Goal: Task Accomplishment & Management: Use online tool/utility

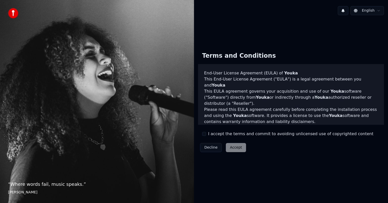
click at [234, 149] on div "Decline Accept" at bounding box center [223, 147] width 50 height 13
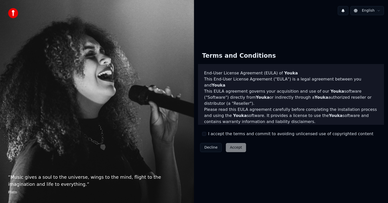
click at [234, 147] on div "Decline Accept" at bounding box center [223, 147] width 50 height 13
click at [235, 147] on div "Decline Accept" at bounding box center [223, 147] width 50 height 13
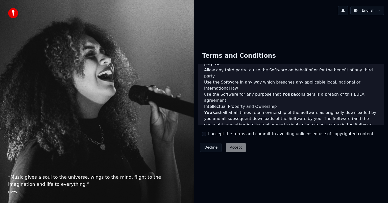
scroll to position [273, 0]
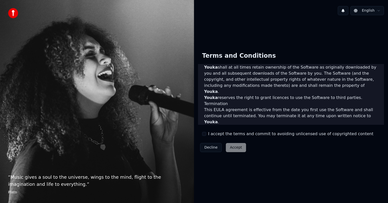
click at [233, 148] on div "Decline Accept" at bounding box center [223, 147] width 50 height 13
click at [232, 147] on div "Decline Accept" at bounding box center [223, 147] width 50 height 13
click at [61, 95] on div "“ Music gives a soul to the universe, wings to the mind, flight to the imaginat…" at bounding box center [97, 101] width 194 height 203
click at [85, 80] on div "“ Music gives a soul to the universe, wings to the mind, flight to the imaginat…" at bounding box center [97, 101] width 194 height 203
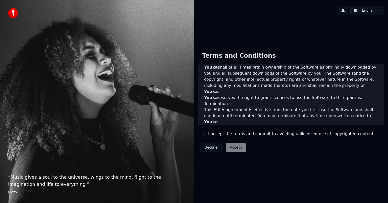
click at [236, 150] on div "Decline Accept" at bounding box center [223, 147] width 50 height 13
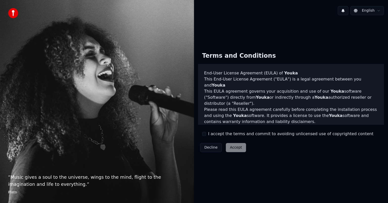
click at [235, 148] on div "Decline Accept" at bounding box center [223, 147] width 50 height 13
click at [211, 147] on button "Decline" at bounding box center [211, 147] width 22 height 9
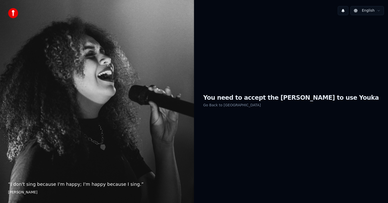
click at [281, 101] on h1 "You need to accept the EULA to use Youka" at bounding box center [291, 98] width 176 height 8
click at [13, 14] on img at bounding box center [13, 13] width 10 height 10
click at [14, 14] on img at bounding box center [13, 13] width 10 height 10
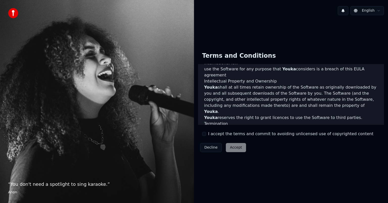
scroll to position [273, 0]
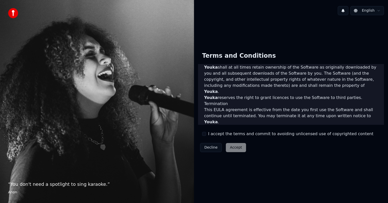
click at [233, 148] on div "Decline Accept" at bounding box center [223, 147] width 50 height 13
click at [233, 149] on div "Decline Accept" at bounding box center [223, 147] width 50 height 13
click at [233, 145] on div "Decline Accept" at bounding box center [223, 147] width 50 height 13
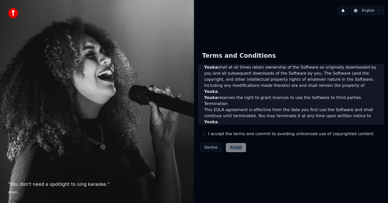
click at [233, 147] on div "Decline Accept" at bounding box center [223, 147] width 50 height 13
click at [233, 148] on div "Decline Accept" at bounding box center [223, 147] width 50 height 13
click at [231, 147] on div "Decline Accept" at bounding box center [223, 147] width 50 height 13
click at [244, 154] on div "Decline Accept" at bounding box center [223, 147] width 50 height 13
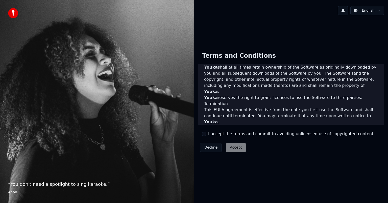
click at [371, 10] on html "“ You don't need a spotlight to sing karaoke. ” Anon English Terms and Conditio…" at bounding box center [194, 101] width 388 height 203
click at [233, 149] on div "Decline Accept" at bounding box center [223, 147] width 50 height 13
click at [212, 133] on label "I accept the terms and commit to avoiding unlicensed use of copyrighted content" at bounding box center [290, 134] width 165 height 6
click at [206, 133] on button "I accept the terms and commit to avoiding unlicensed use of copyrighted content" at bounding box center [204, 134] width 4 height 4
click at [204, 133] on button "I accept the terms and commit to avoiding unlicensed use of copyrighted content" at bounding box center [204, 134] width 4 height 4
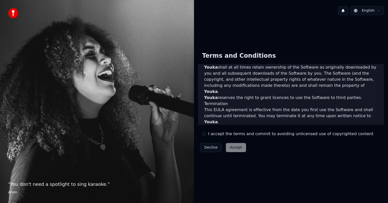
click at [204, 133] on button "I accept the terms and commit to avoiding unlicensed use of copyrighted content" at bounding box center [204, 134] width 4 height 4
click at [235, 147] on button "Accept" at bounding box center [236, 147] width 20 height 9
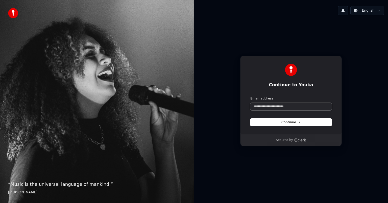
click at [292, 108] on input "Email address" at bounding box center [291, 107] width 81 height 8
click at [288, 122] on span "Continue" at bounding box center [291, 122] width 19 height 5
type input "**********"
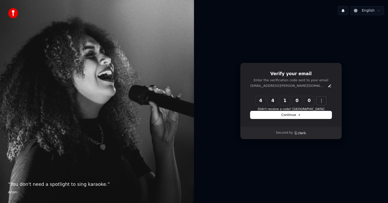
type input "******"
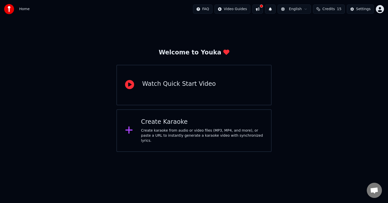
click at [167, 88] on div "Watch Quick Start Video" at bounding box center [179, 84] width 74 height 8
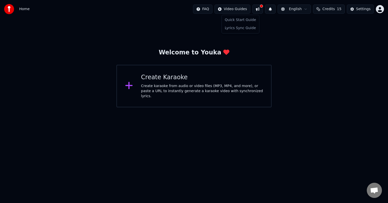
click at [236, 9] on html "Home FAQ Video Guides English Credits 15 Settings Welcome to Youka Create Karao…" at bounding box center [194, 53] width 388 height 107
click at [263, 9] on button at bounding box center [258, 9] width 11 height 9
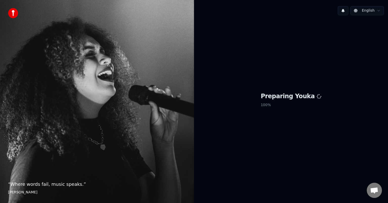
click at [287, 103] on p "100 %" at bounding box center [291, 104] width 61 height 9
click at [274, 97] on h1 "Preparing Youka" at bounding box center [291, 96] width 61 height 8
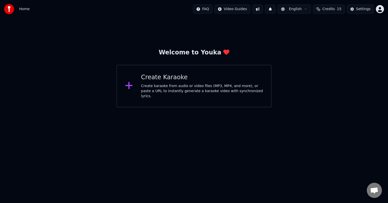
click at [171, 80] on div "Create Karaoke" at bounding box center [202, 77] width 122 height 8
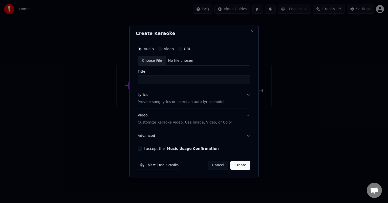
click at [240, 164] on button "Create" at bounding box center [241, 165] width 20 height 9
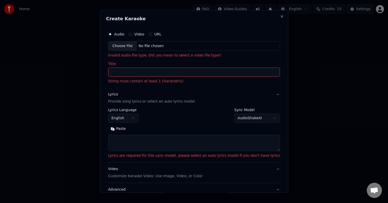
click at [131, 73] on input "Title" at bounding box center [194, 72] width 172 height 9
click at [280, 16] on button "Close" at bounding box center [282, 16] width 4 height 4
select select
